Goal: Task Accomplishment & Management: Use online tool/utility

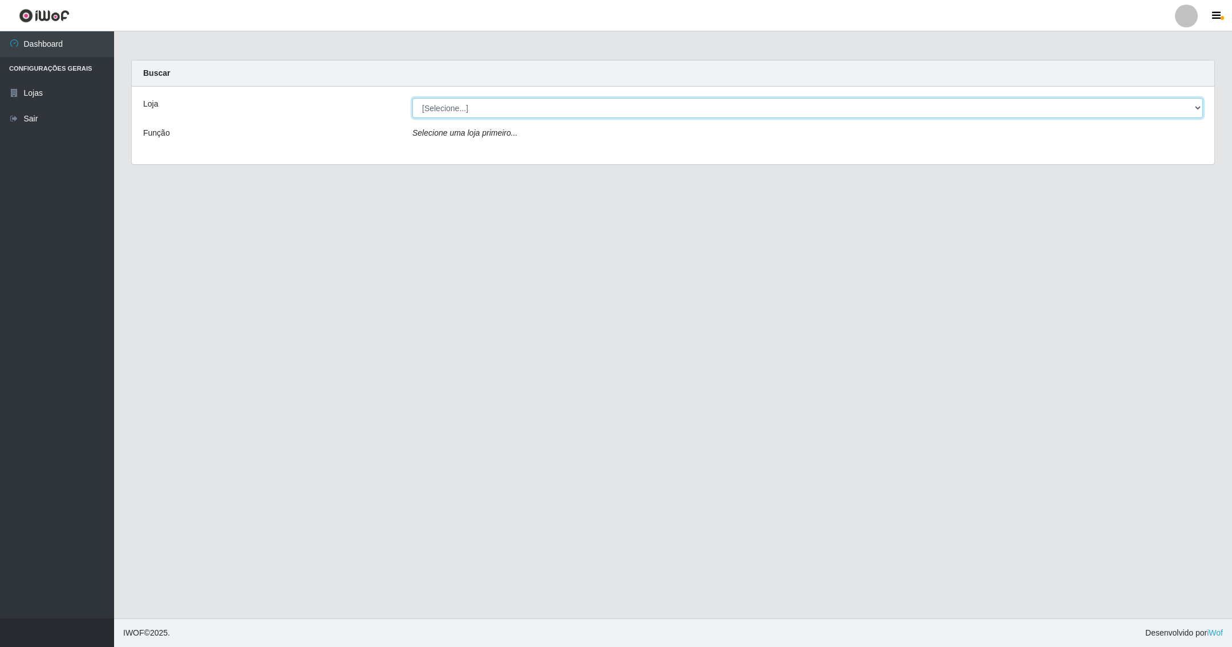
click at [1198, 109] on select "[Selecione...] SuperShow - Asa Norte" at bounding box center [807, 108] width 790 height 20
select select "71"
click at [412, 98] on select "[Selecione...] SuperShow - Asa Norte" at bounding box center [807, 108] width 790 height 20
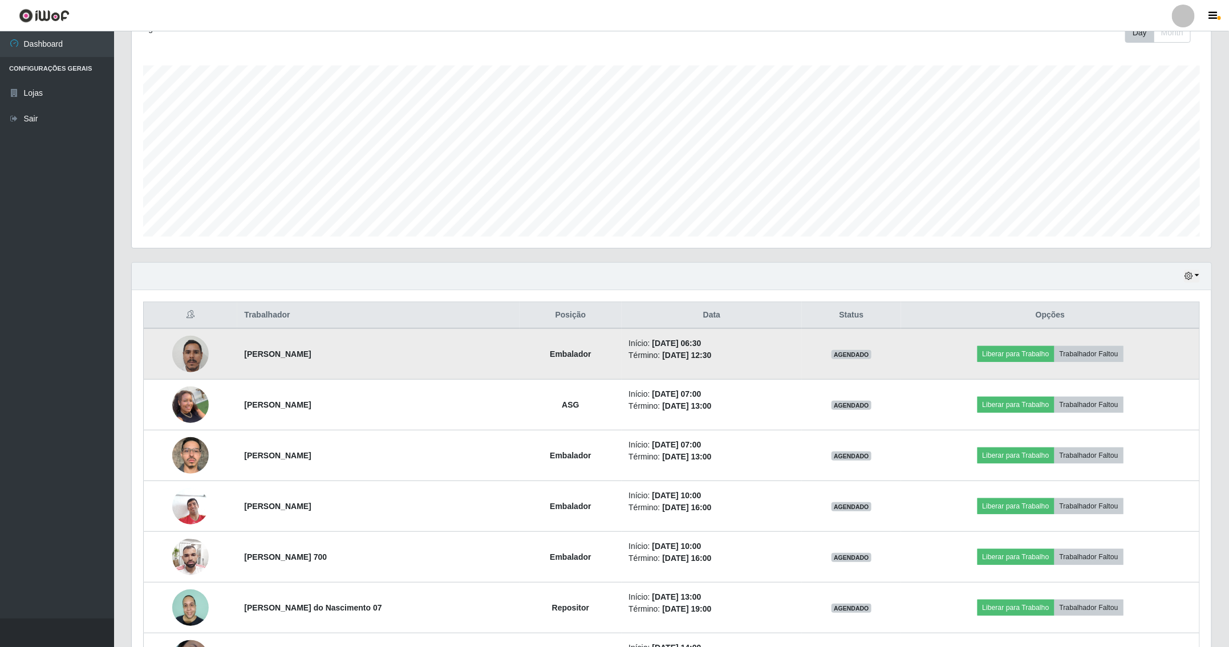
scroll to position [342, 0]
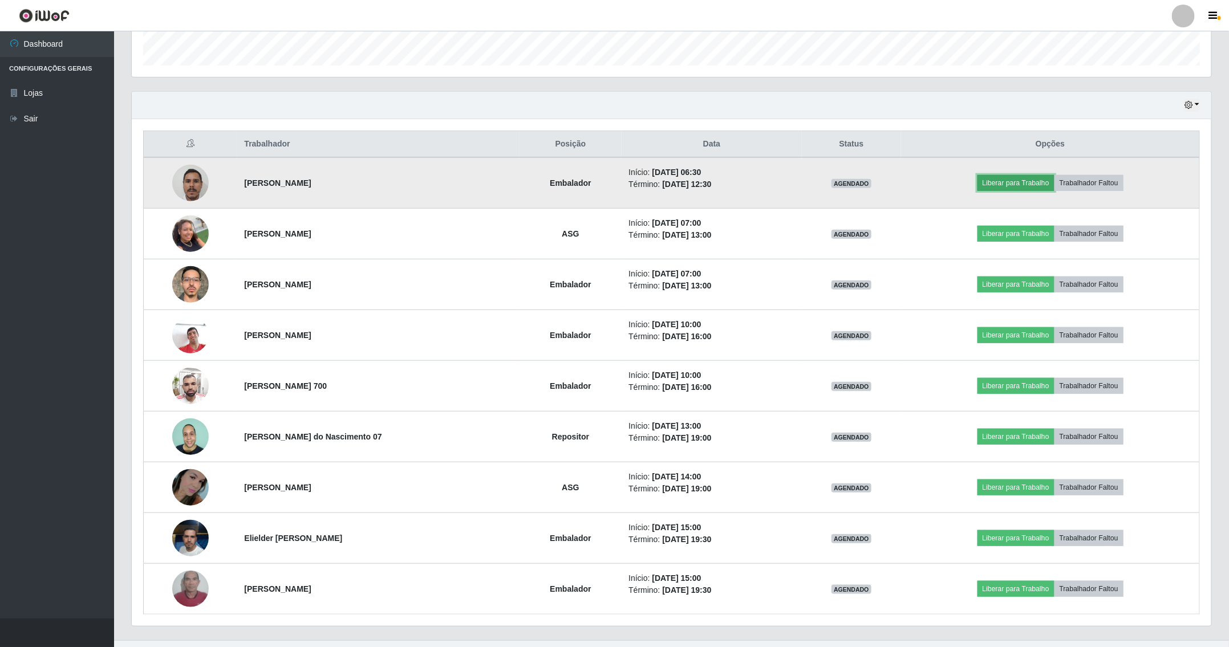
click at [1019, 188] on button "Liberar para Trabalho" at bounding box center [1015, 183] width 77 height 16
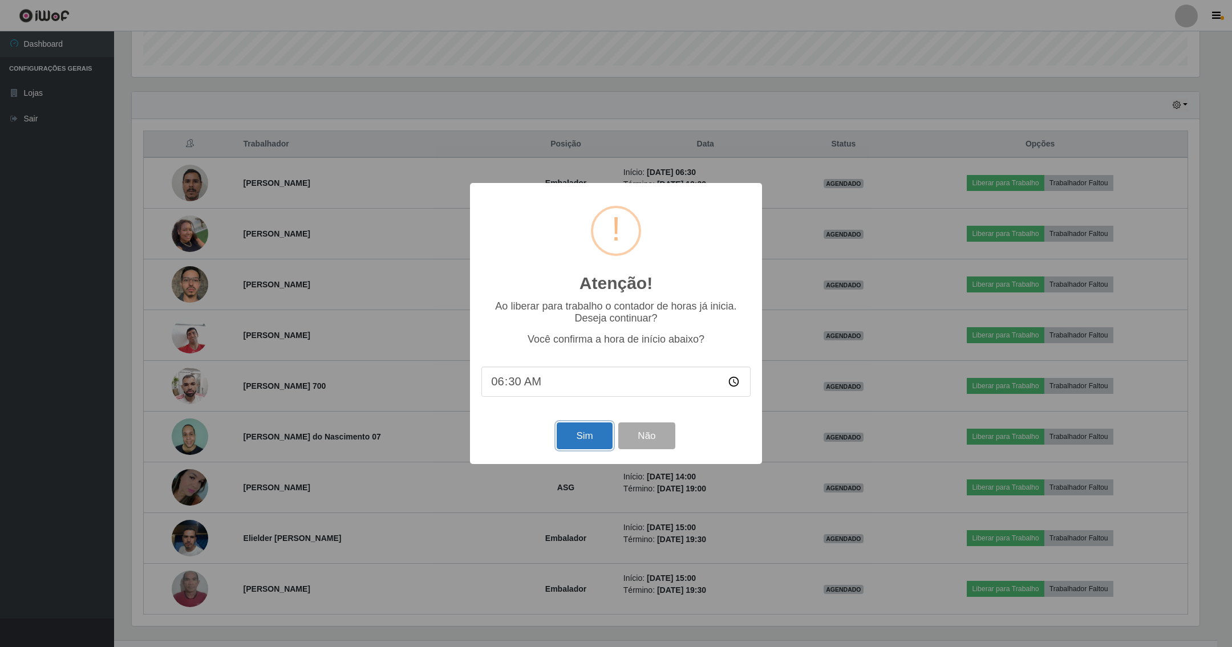
click at [591, 437] on button "Sim" at bounding box center [583, 436] width 55 height 27
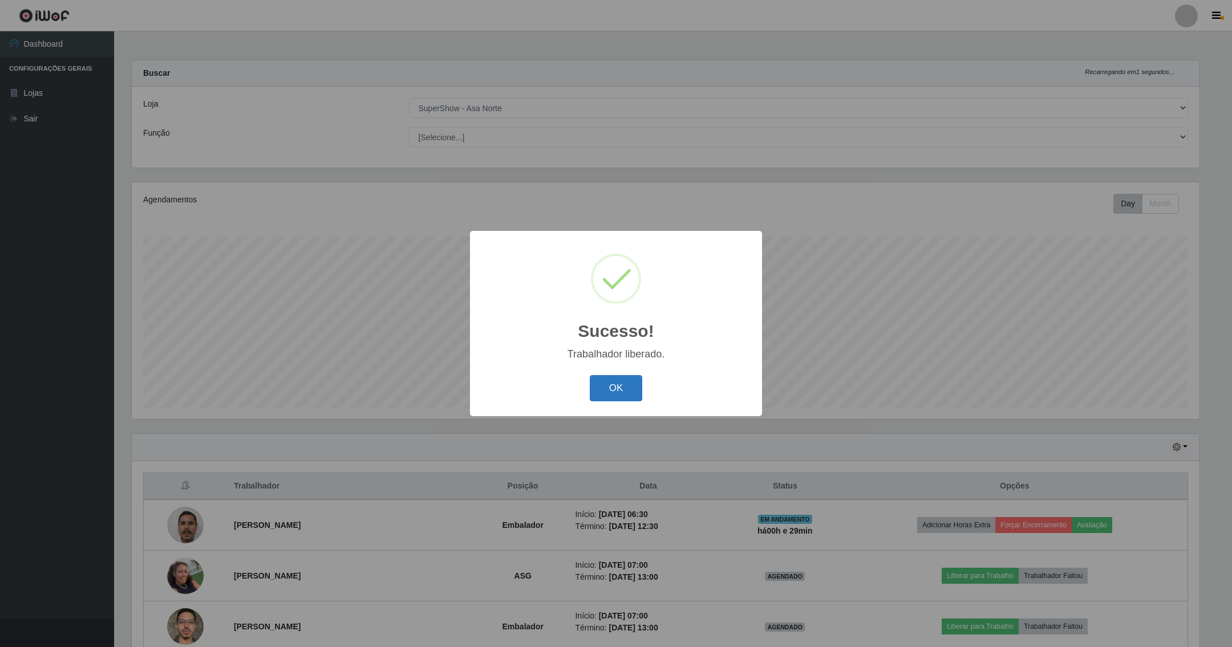
click at [621, 380] on button "OK" at bounding box center [616, 388] width 53 height 27
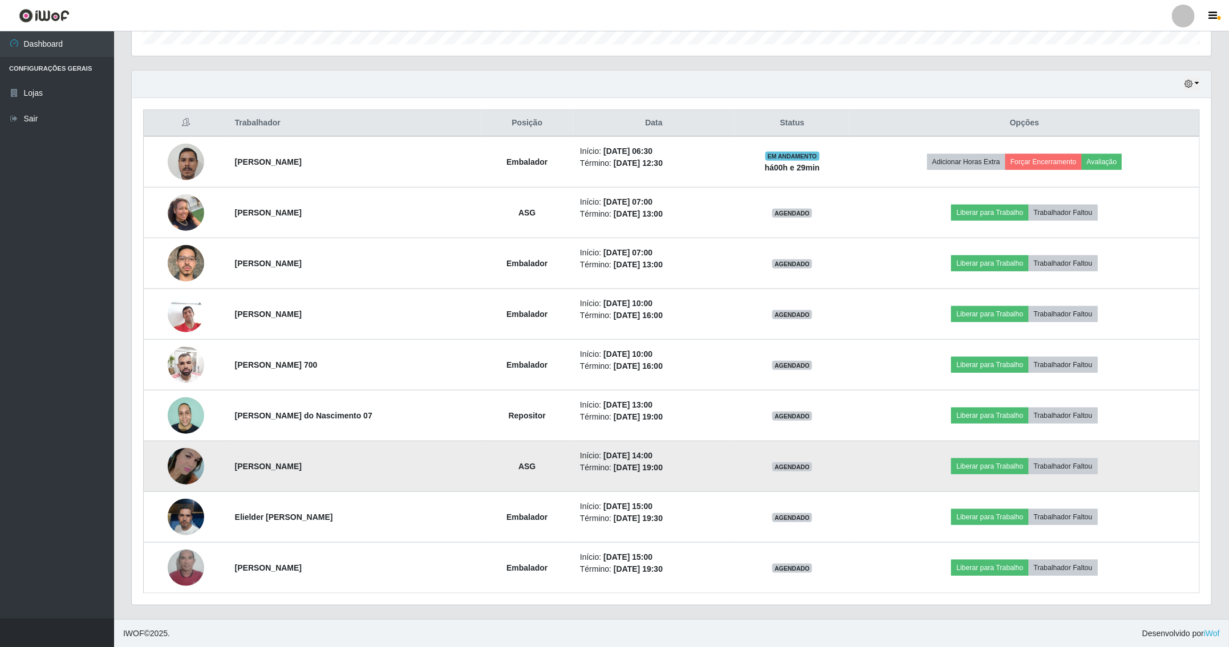
scroll to position [369, 0]
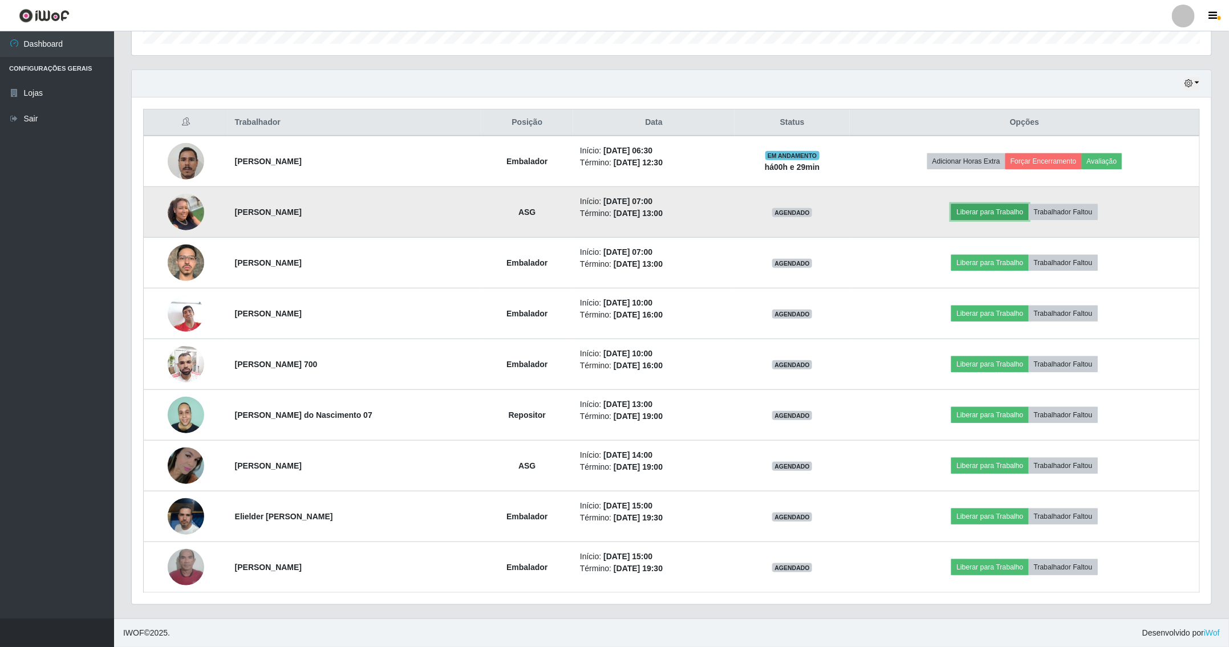
click at [991, 206] on button "Liberar para Trabalho" at bounding box center [989, 212] width 77 height 16
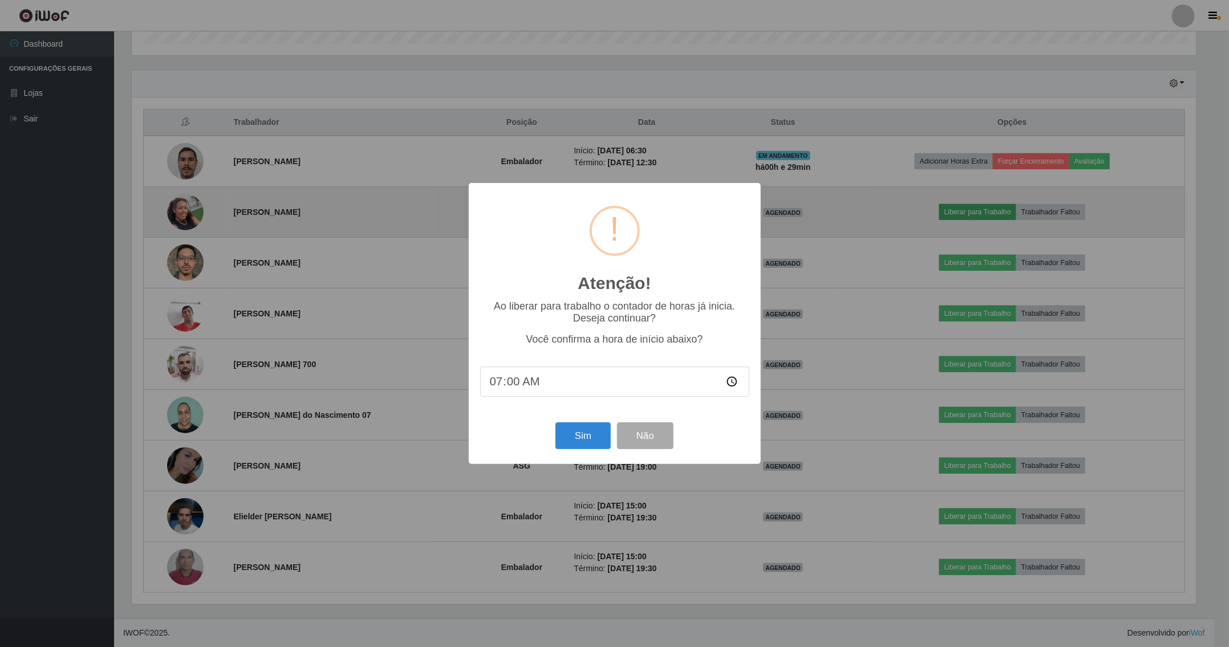
scroll to position [238, 1067]
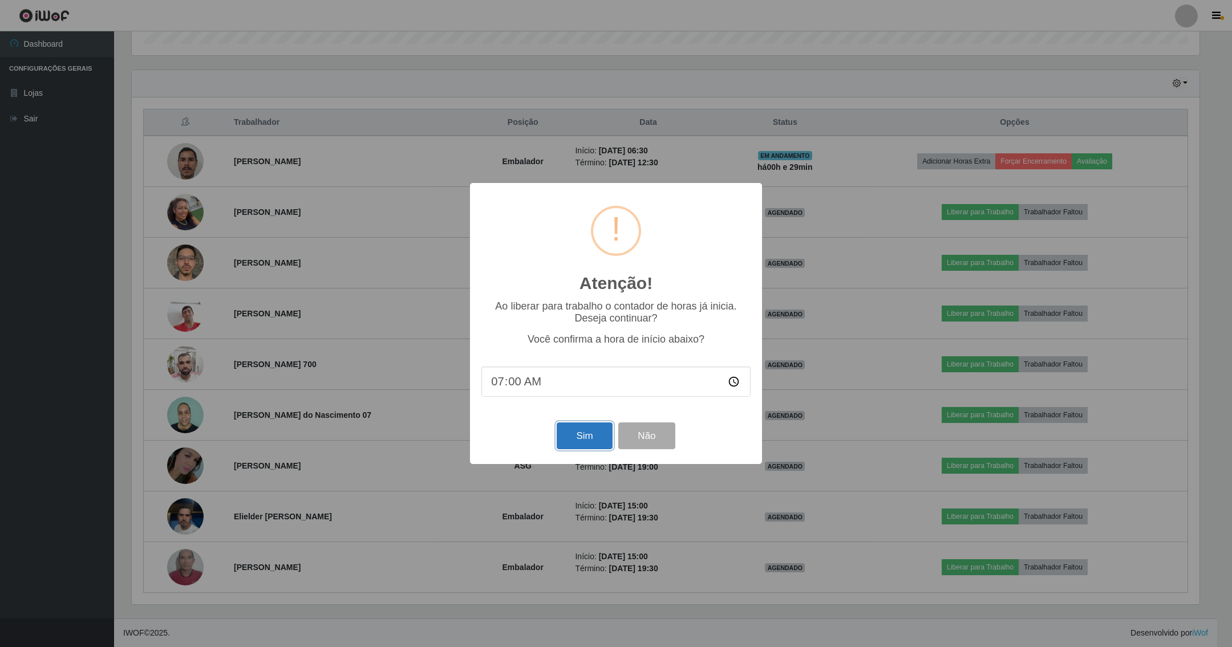
click at [573, 442] on button "Sim" at bounding box center [583, 436] width 55 height 27
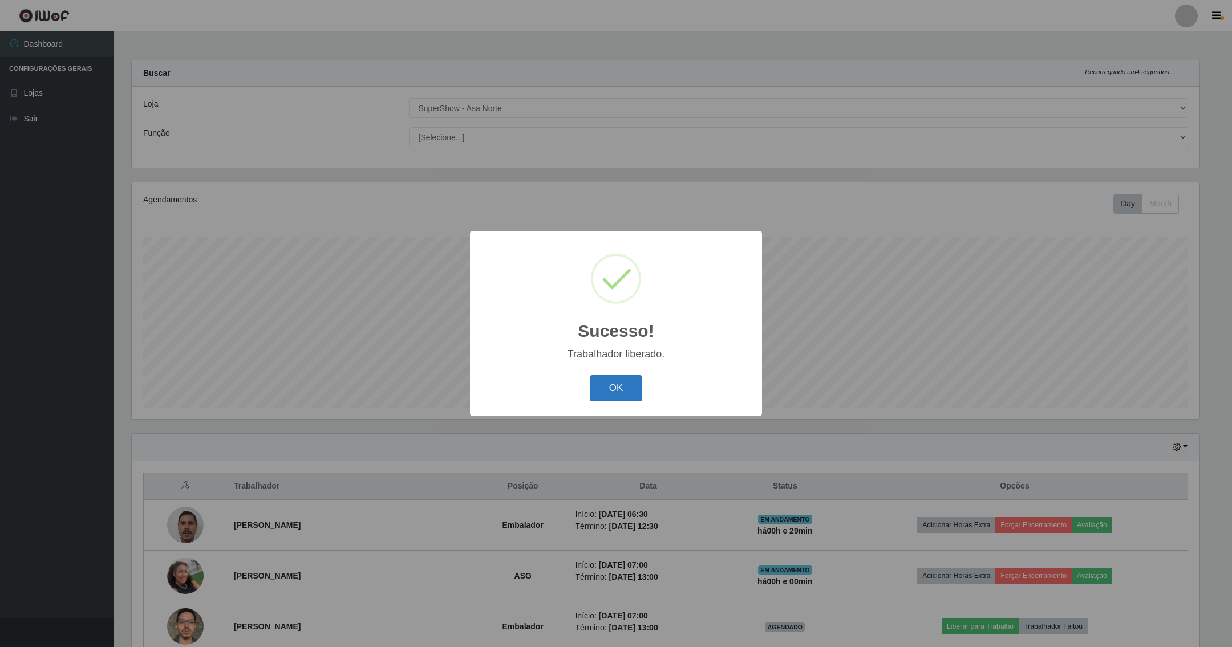
click at [611, 394] on button "OK" at bounding box center [616, 388] width 53 height 27
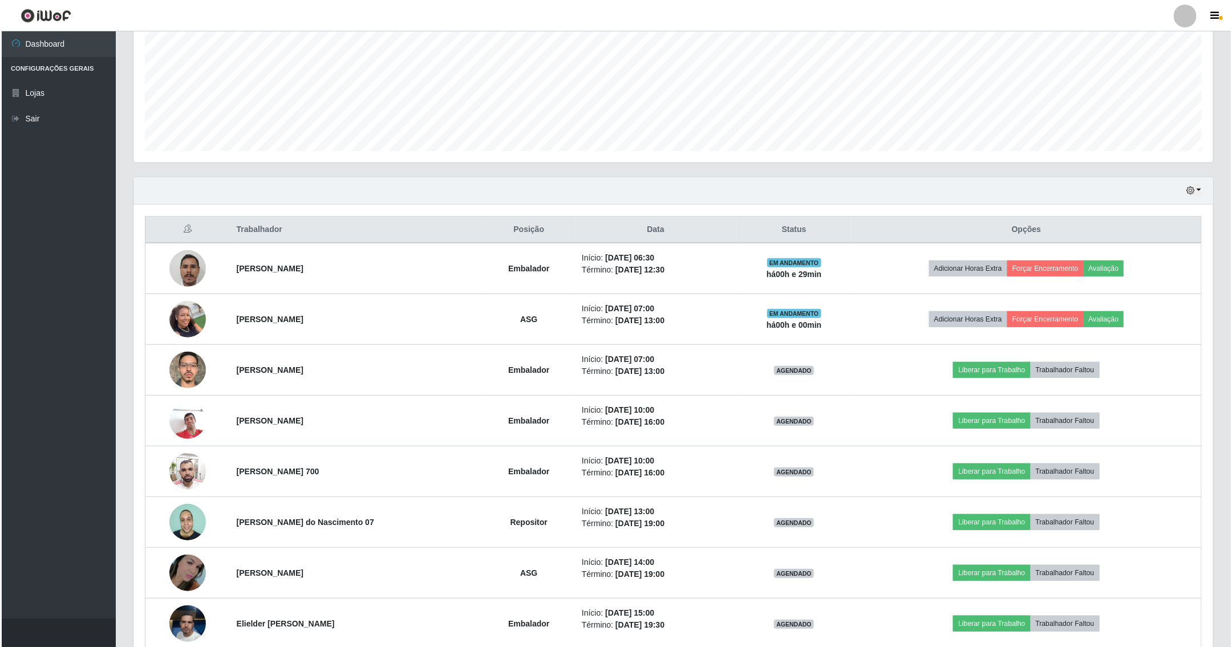
scroll to position [342, 0]
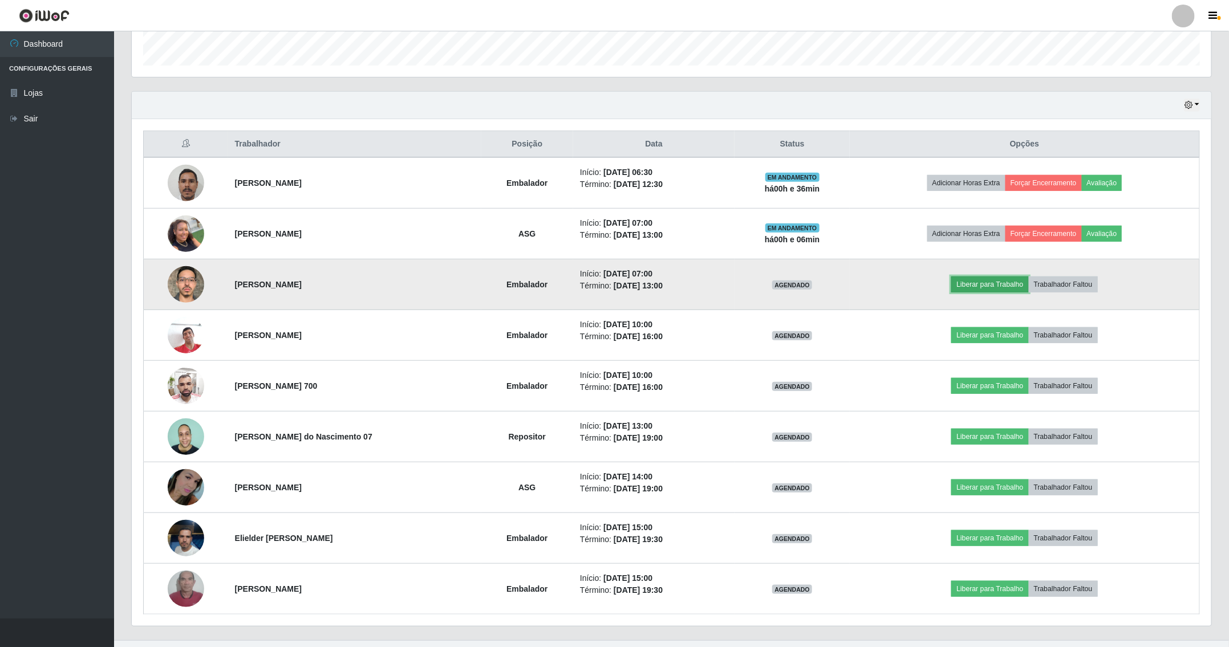
click at [977, 282] on button "Liberar para Trabalho" at bounding box center [989, 285] width 77 height 16
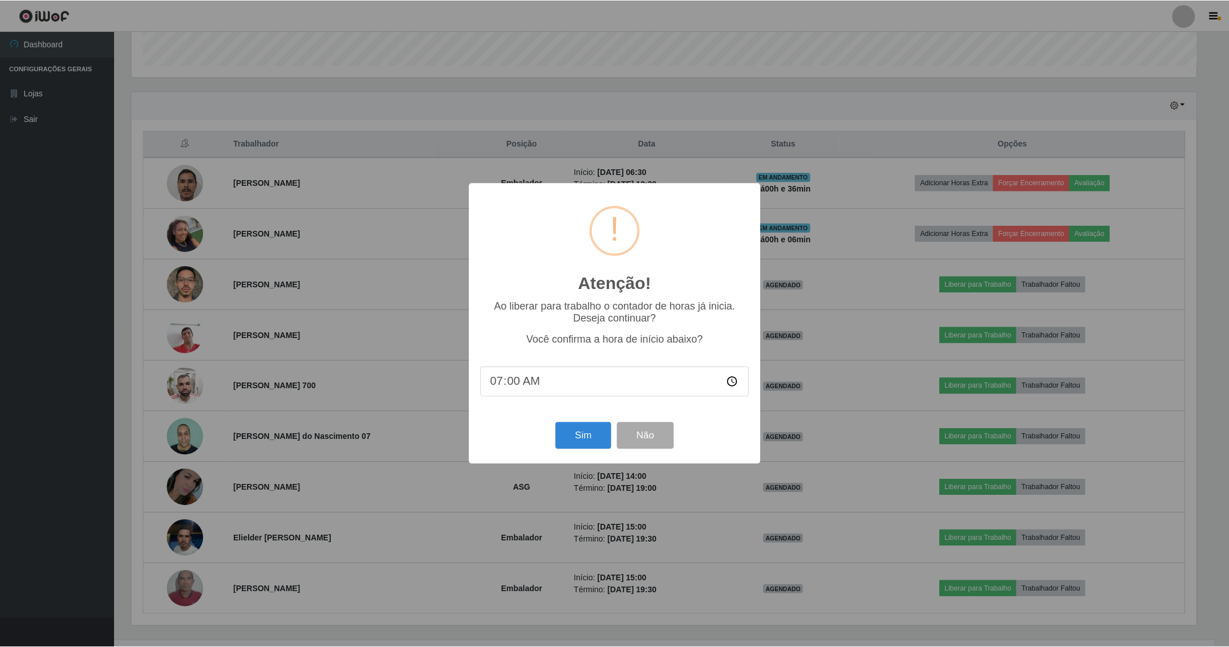
scroll to position [238, 1067]
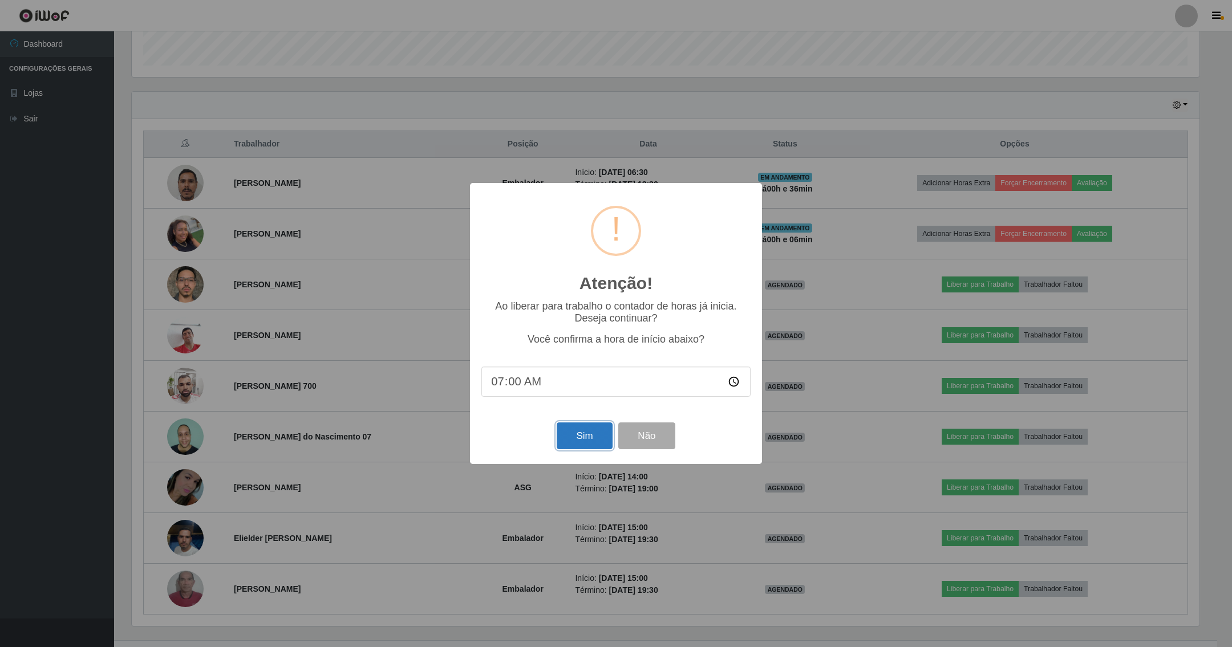
click at [578, 434] on button "Sim" at bounding box center [583, 436] width 55 height 27
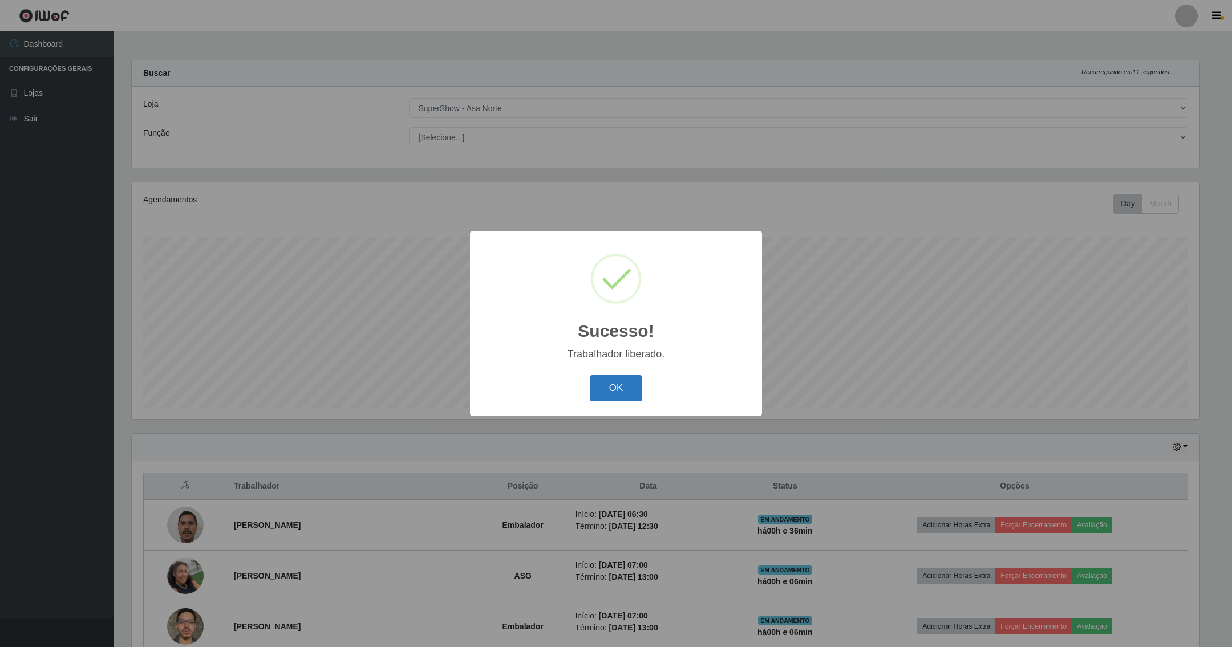
click at [620, 385] on button "OK" at bounding box center [616, 388] width 53 height 27
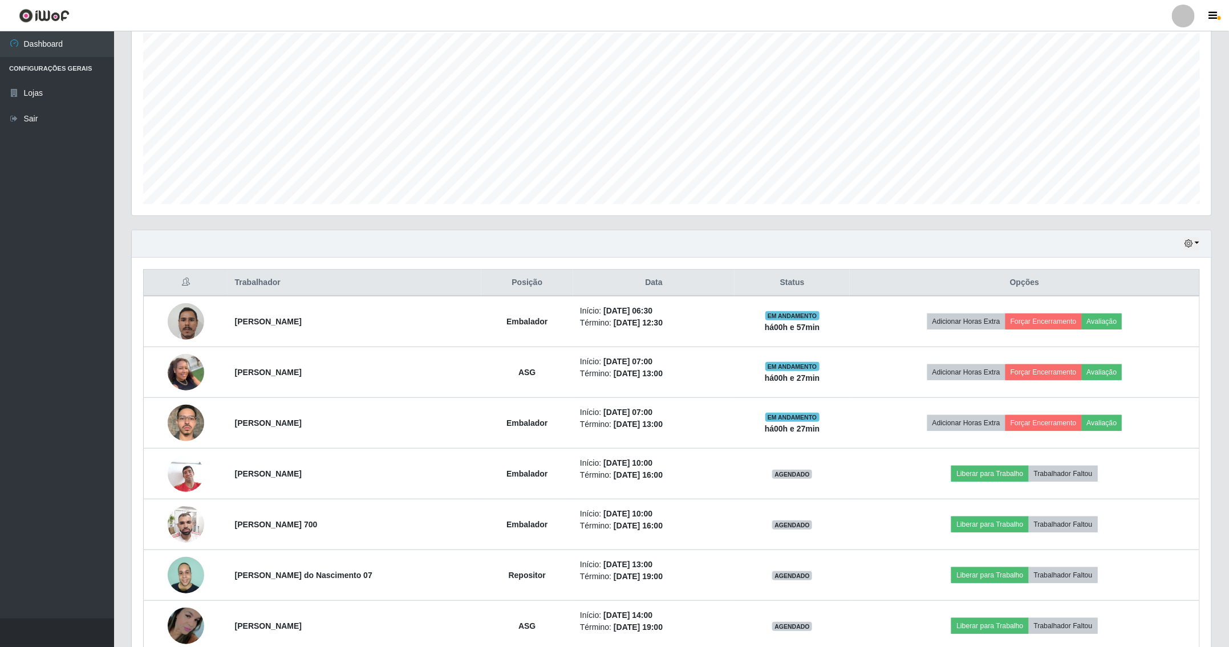
scroll to position [198, 0]
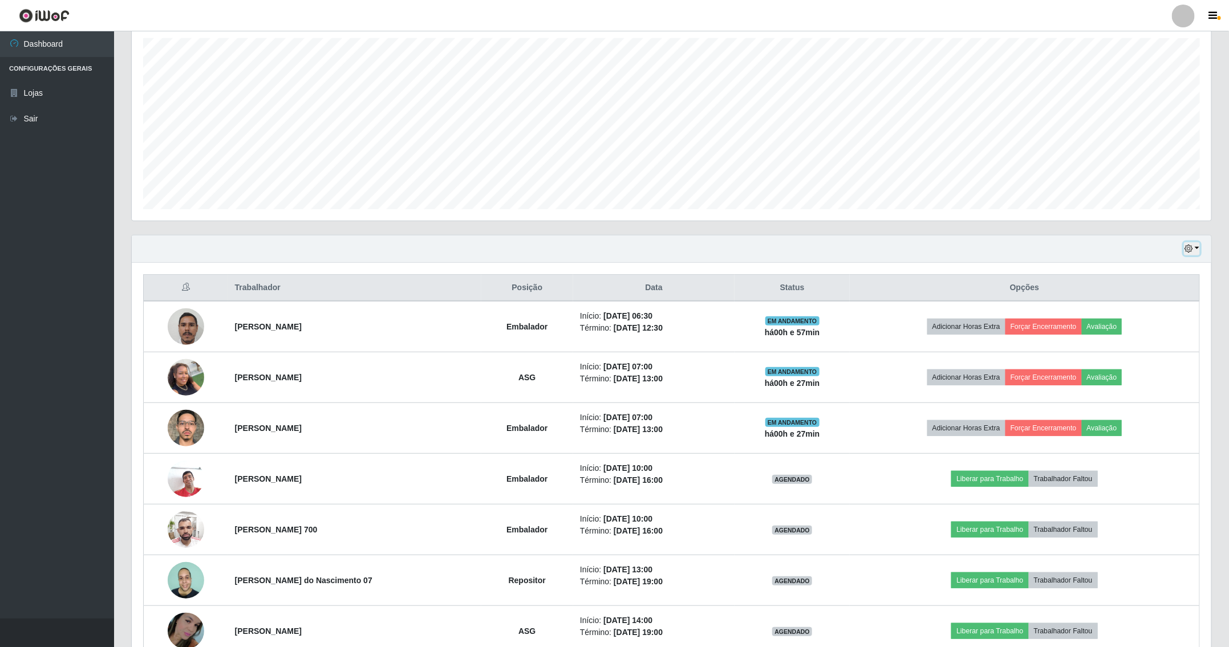
click at [1199, 246] on button "button" at bounding box center [1192, 248] width 16 height 13
click at [1162, 298] on button "1 dia" at bounding box center [1153, 294] width 90 height 24
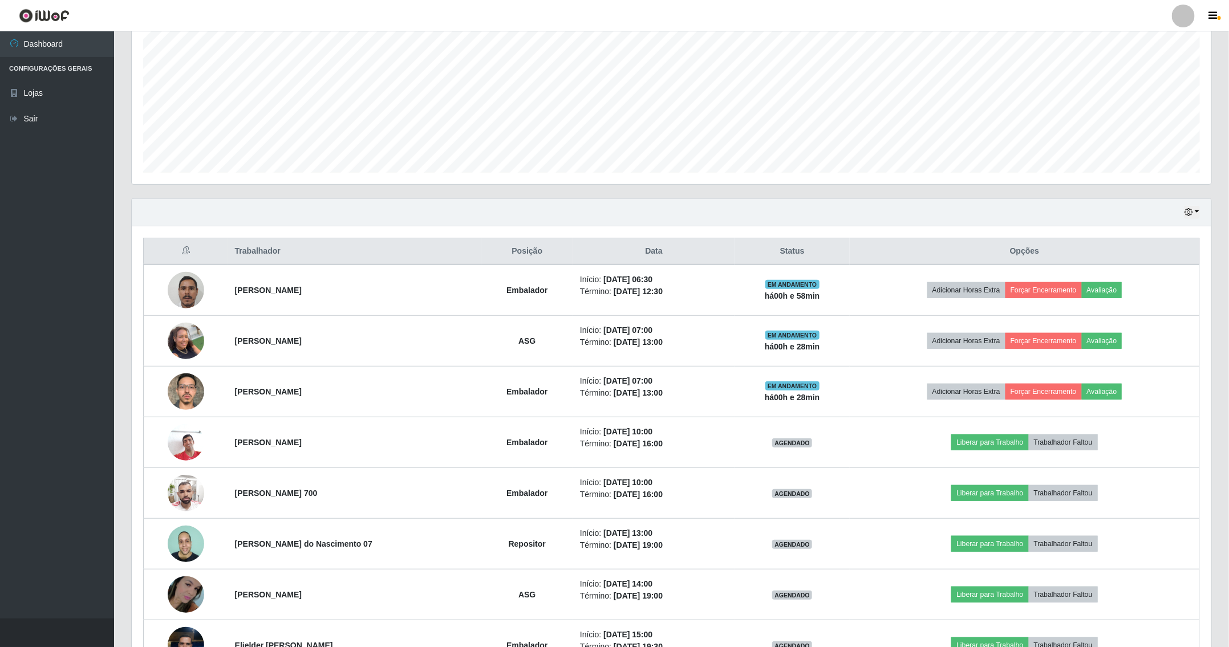
scroll to position [163, 0]
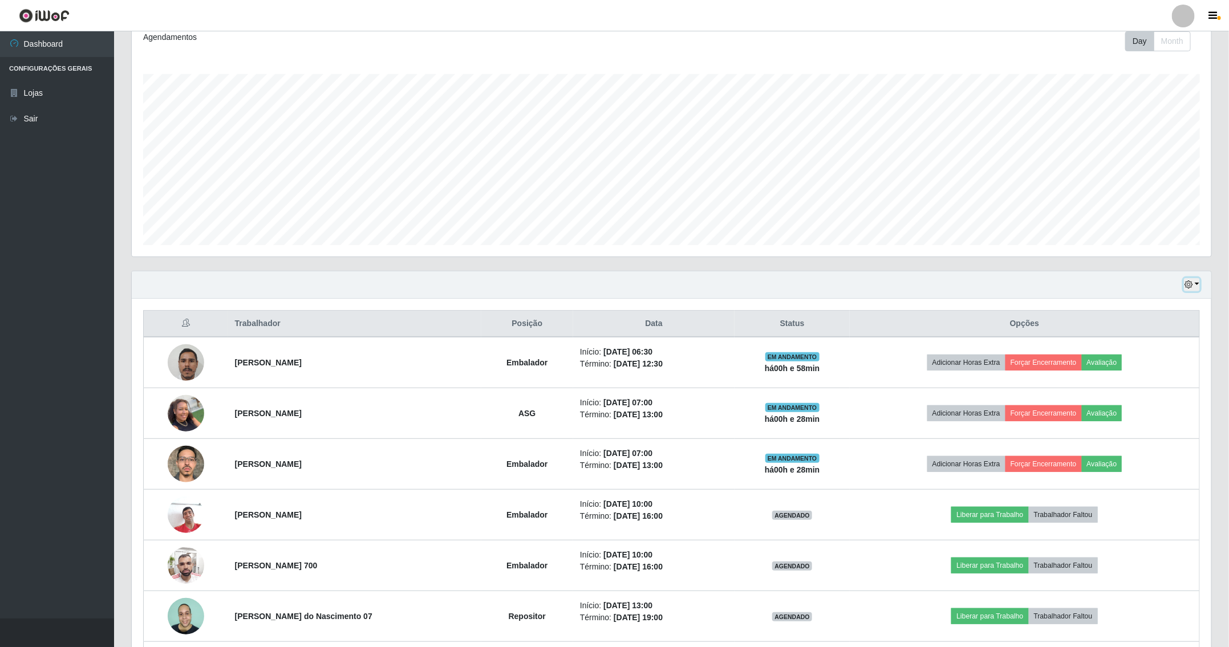
click at [1194, 288] on button "button" at bounding box center [1192, 284] width 16 height 13
click at [1155, 314] on button "Hoje" at bounding box center [1153, 306] width 90 height 24
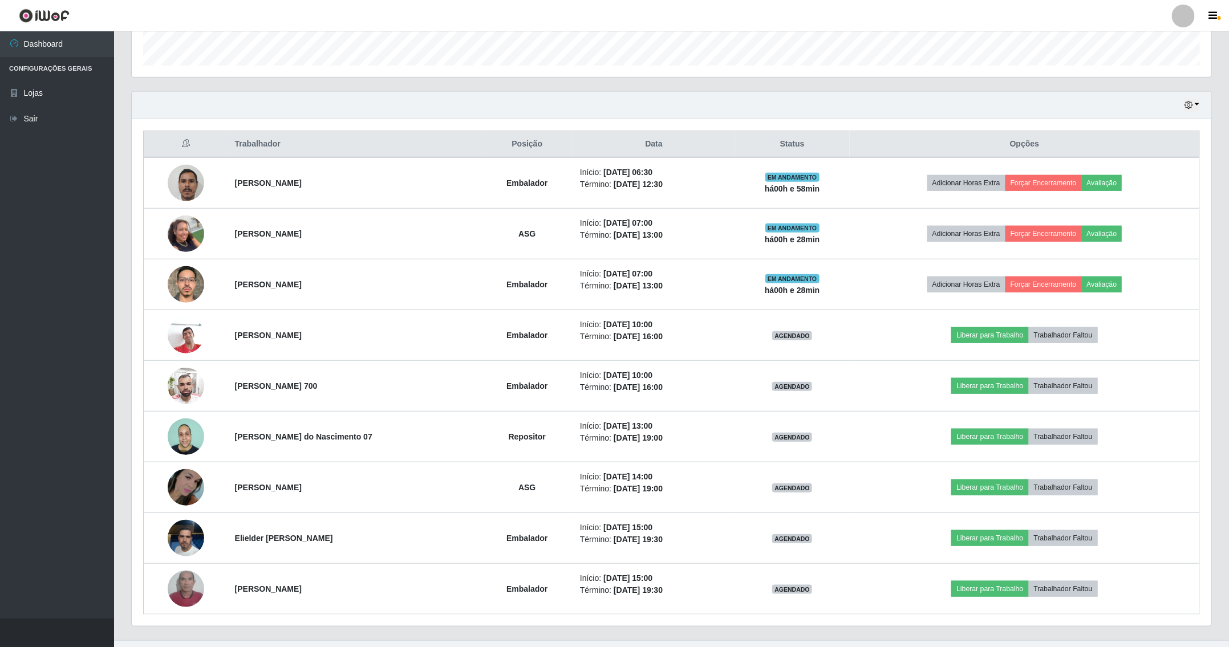
scroll to position [369, 0]
